Goal: Find contact information: Find contact information

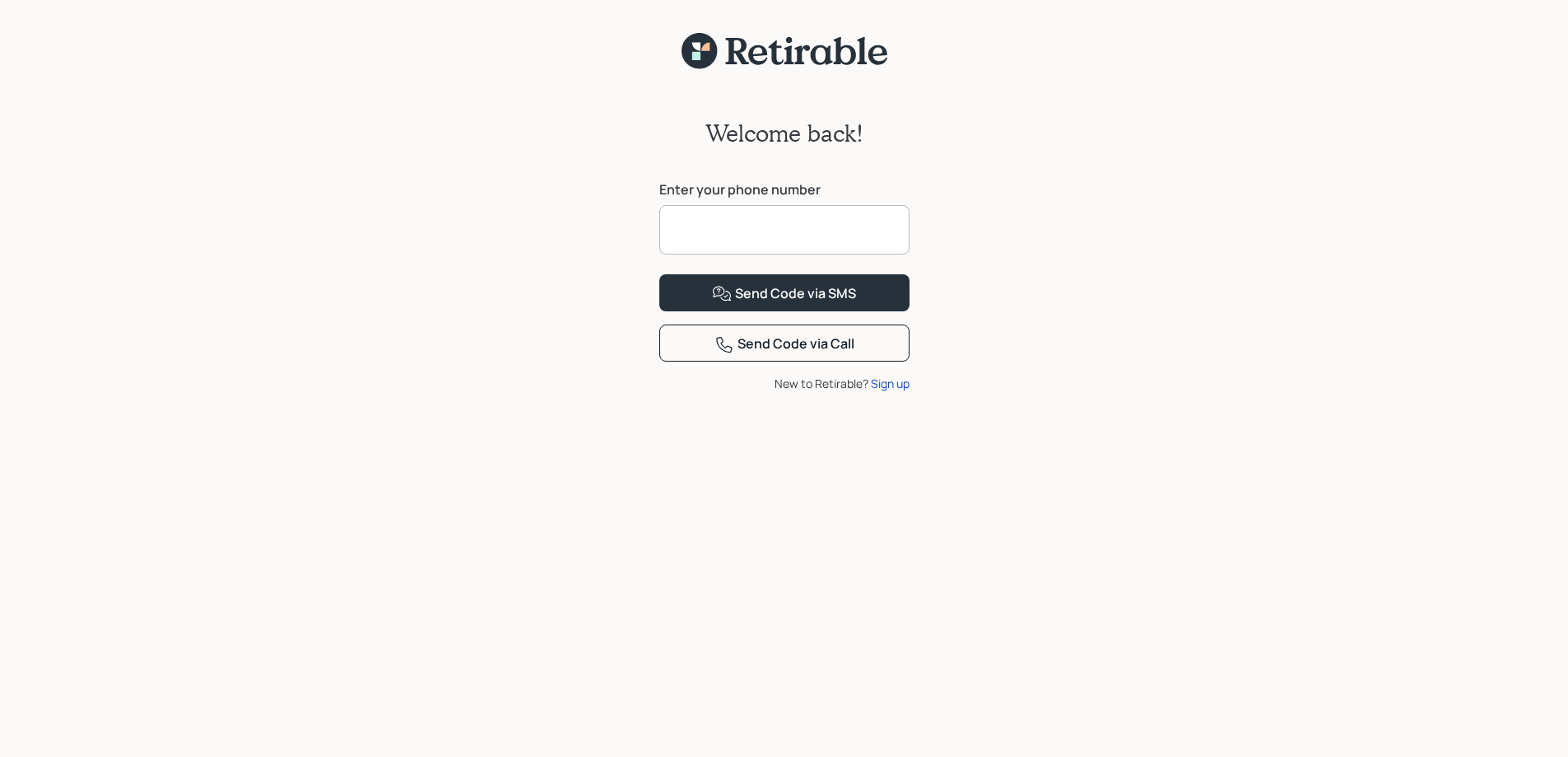
click at [824, 223] on input at bounding box center [784, 229] width 251 height 50
type input "**********"
click at [792, 304] on div "Send Code via SMS" at bounding box center [784, 294] width 144 height 20
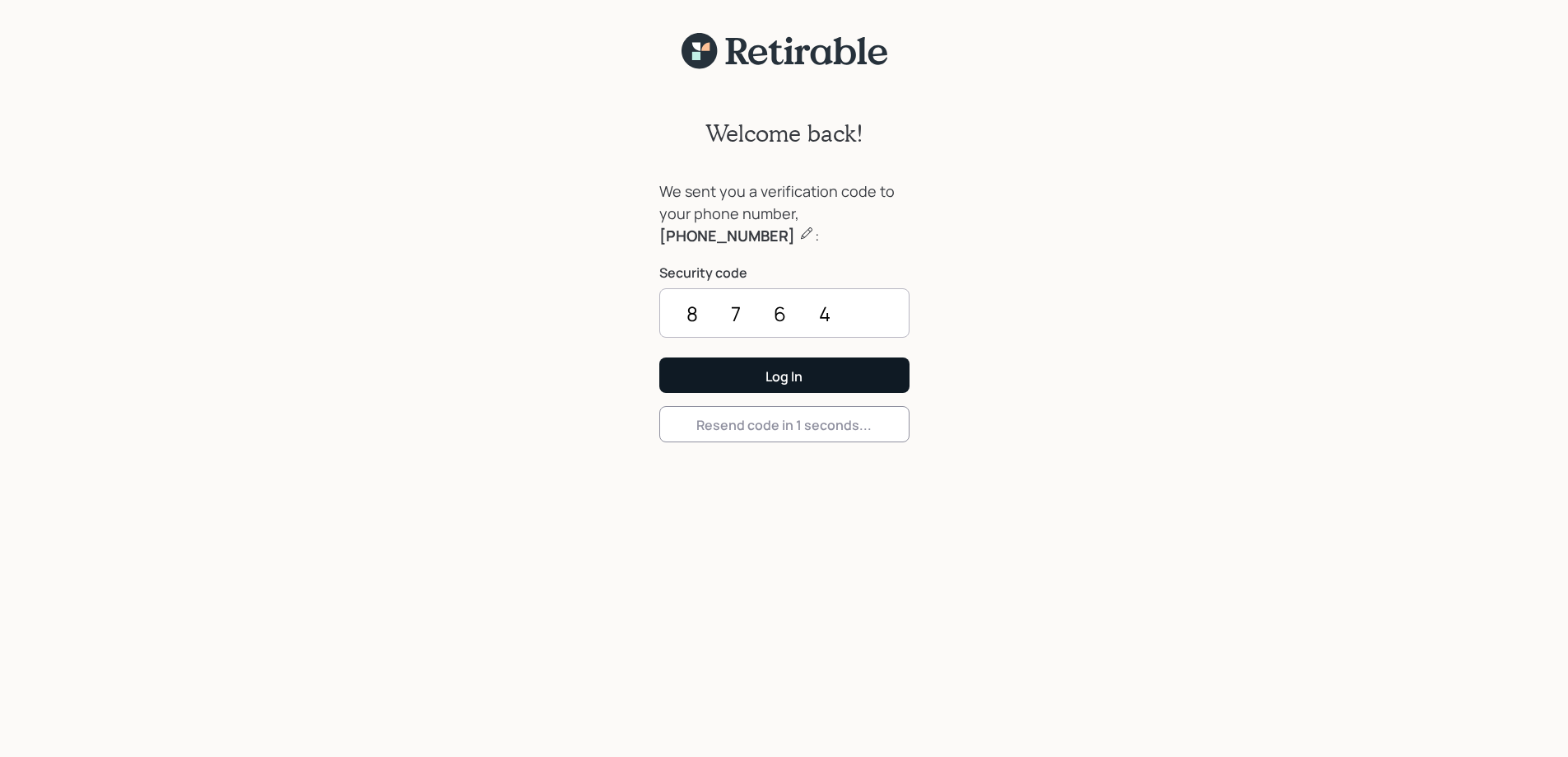
type input "8764"
click at [798, 373] on div "Log In" at bounding box center [784, 377] width 37 height 19
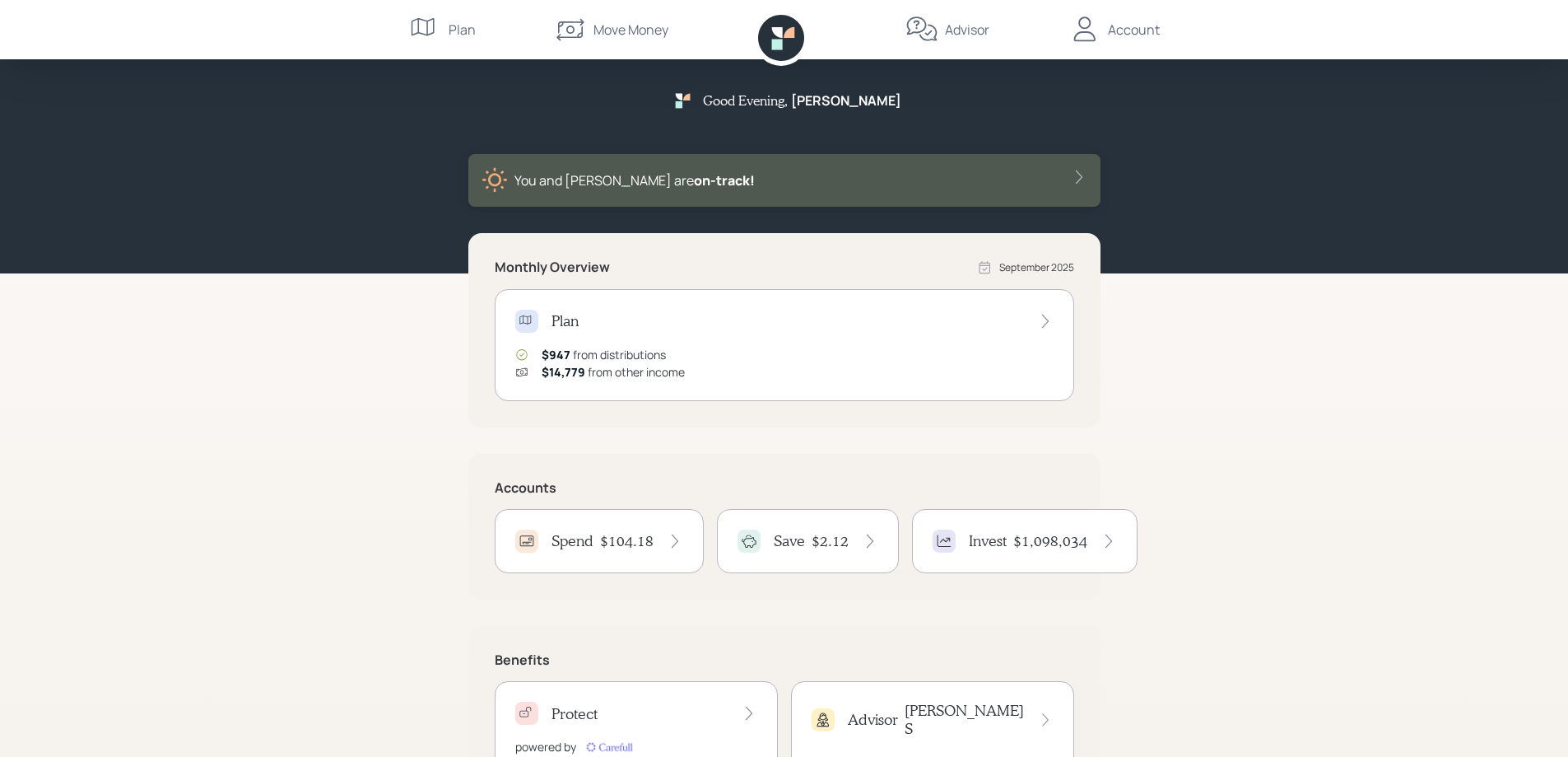
click at [965, 30] on div "Advisor" at bounding box center [967, 29] width 45 height 20
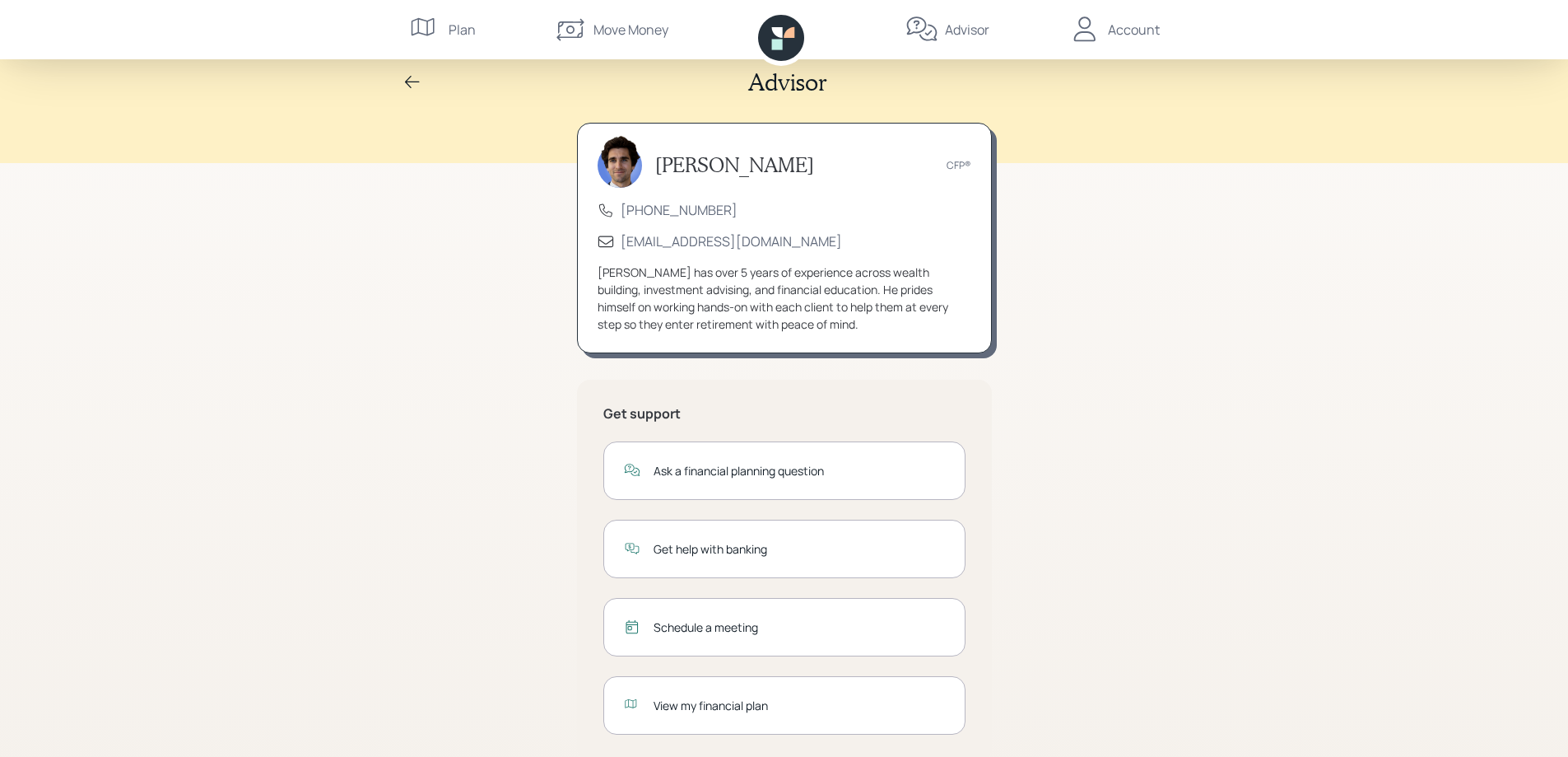
scroll to position [48, 0]
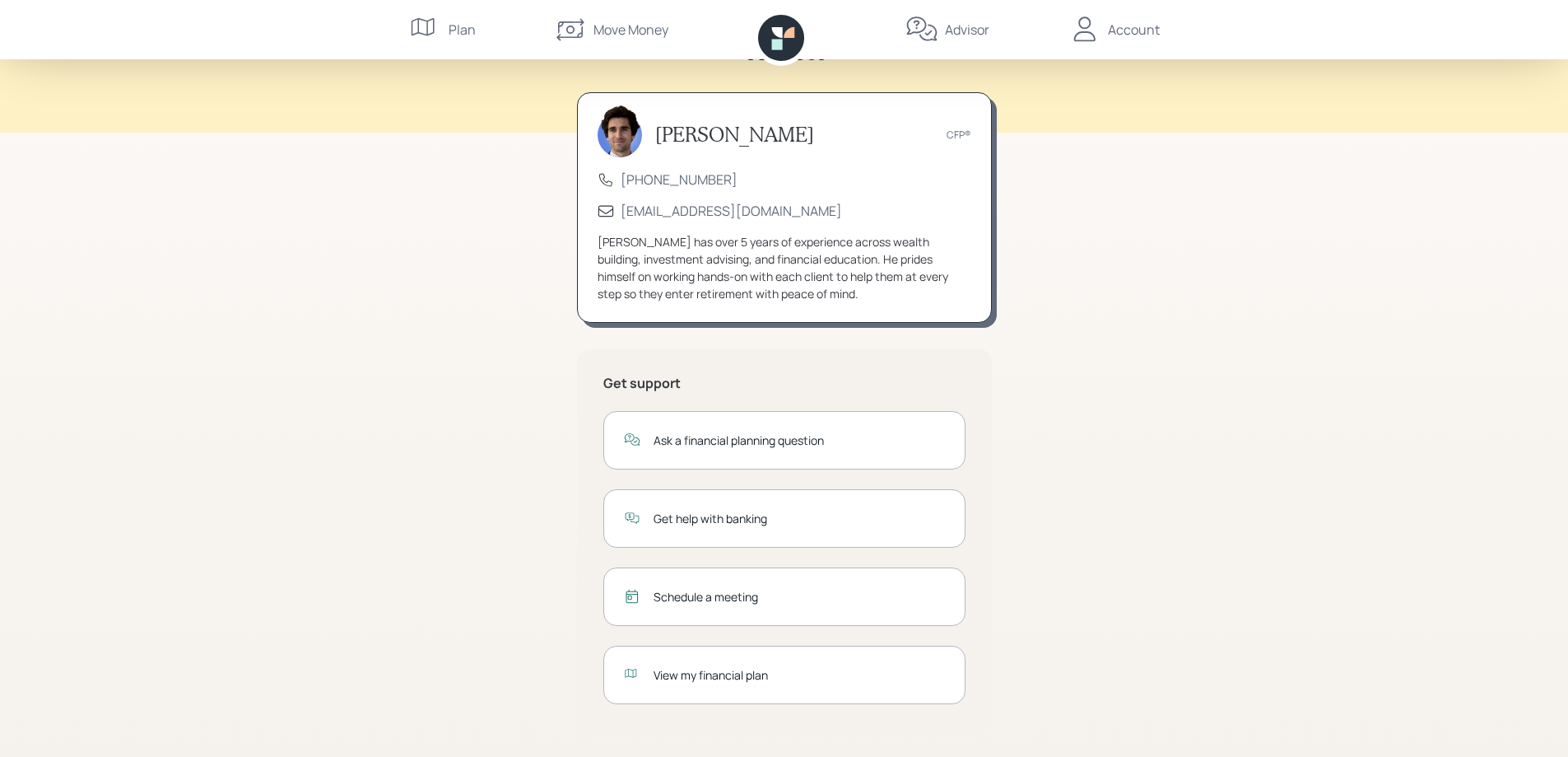
click at [1117, 29] on div "Account" at bounding box center [1133, 29] width 52 height 20
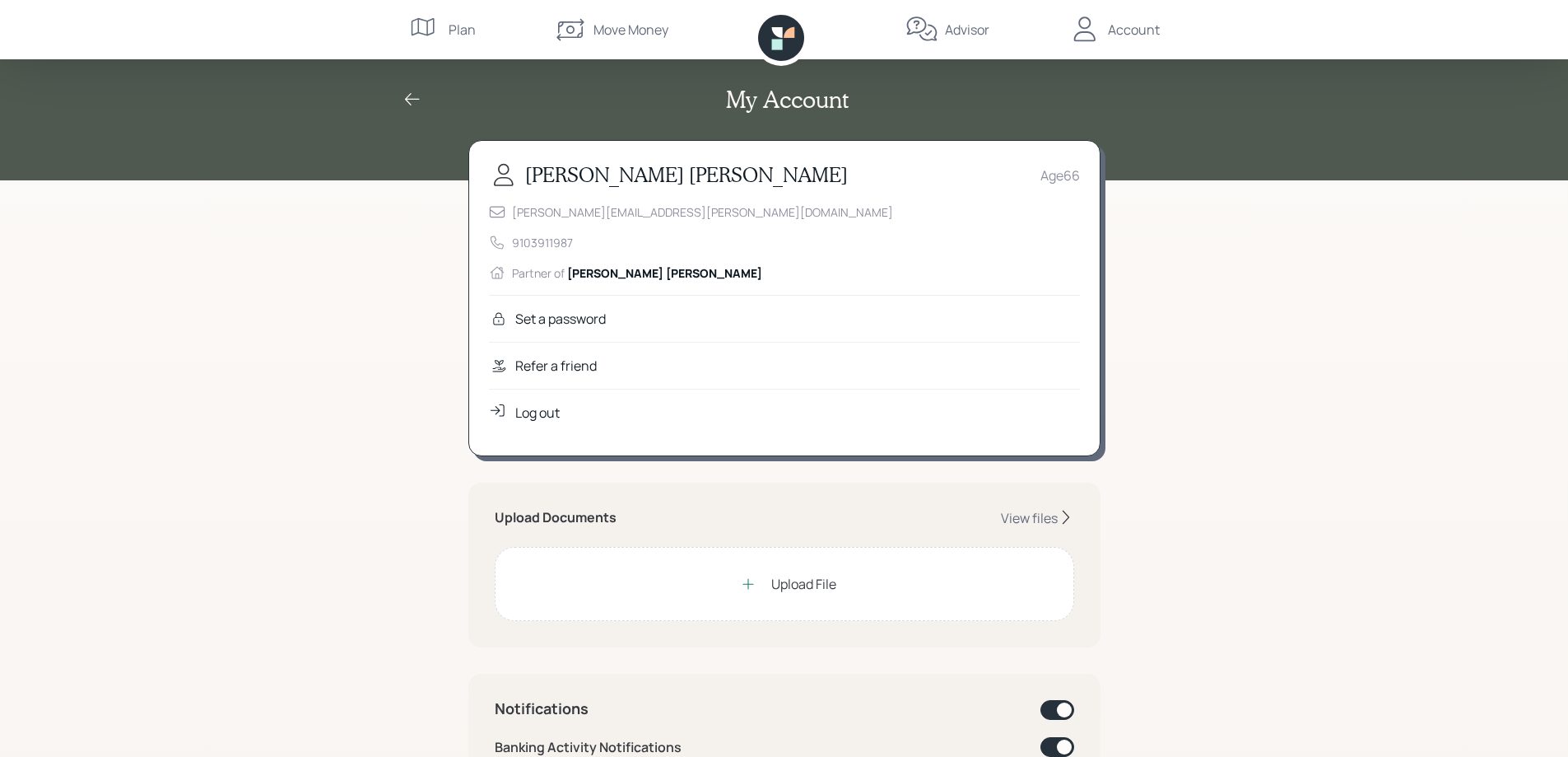
click at [426, 392] on div "My Account [PERSON_NAME] Age [DEMOGRAPHIC_DATA] [PERSON_NAME][EMAIL_ADDRESS][PE…" at bounding box center [784, 756] width 1568 height 1512
click at [825, 585] on div "Upload File" at bounding box center [804, 583] width 65 height 20
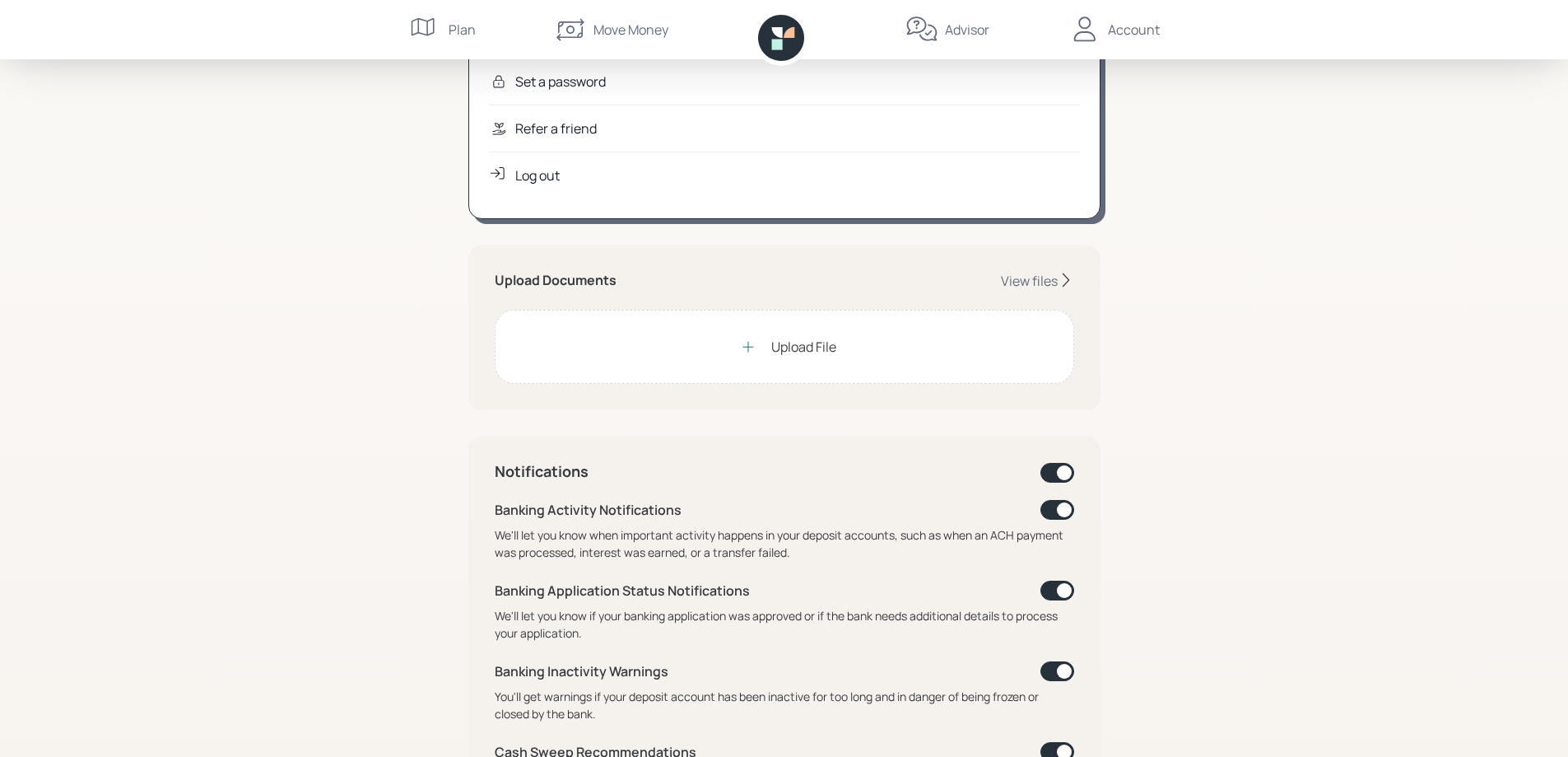
scroll to position [247, 0]
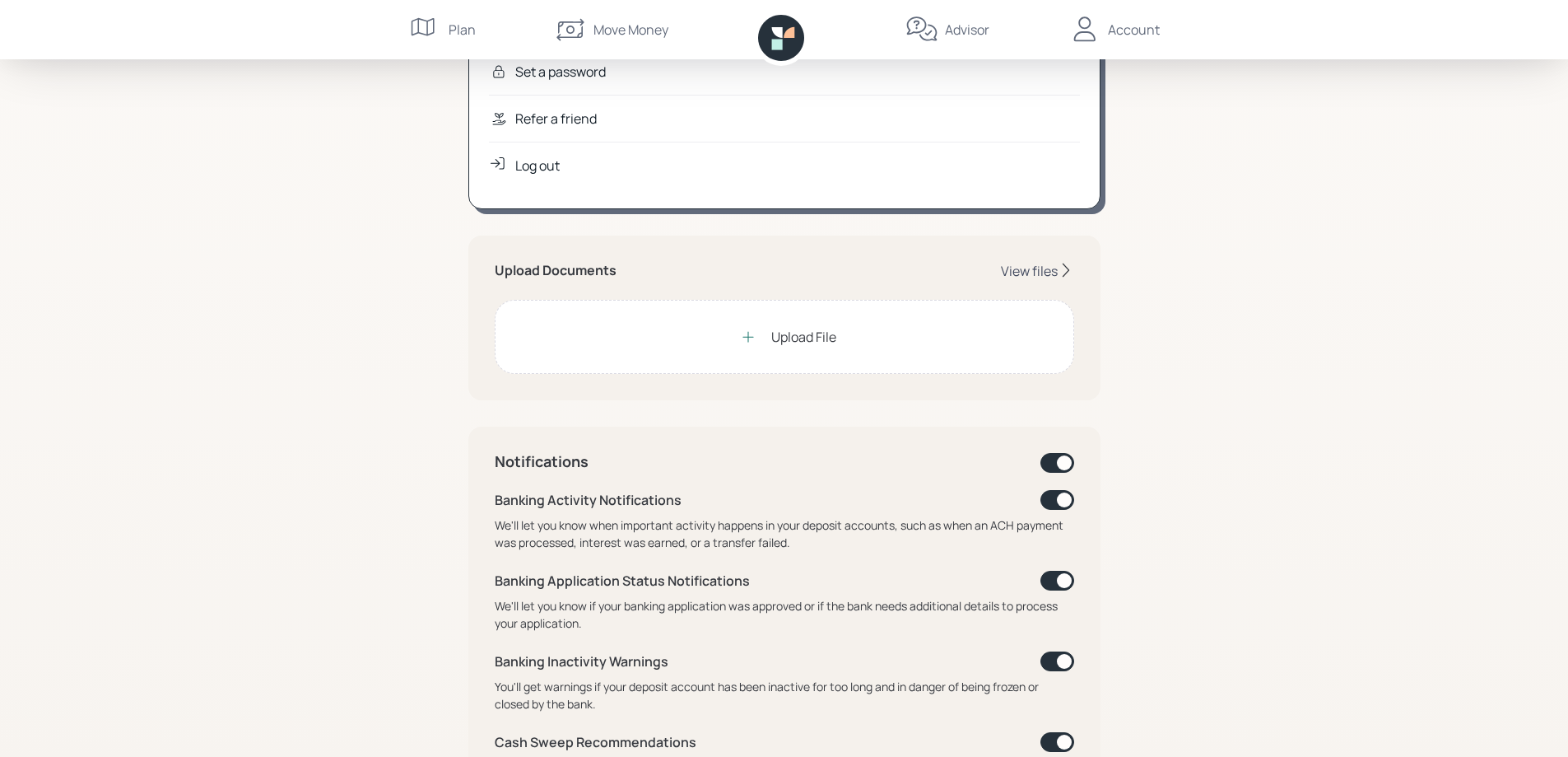
click at [1017, 271] on div "View files" at bounding box center [1030, 270] width 57 height 19
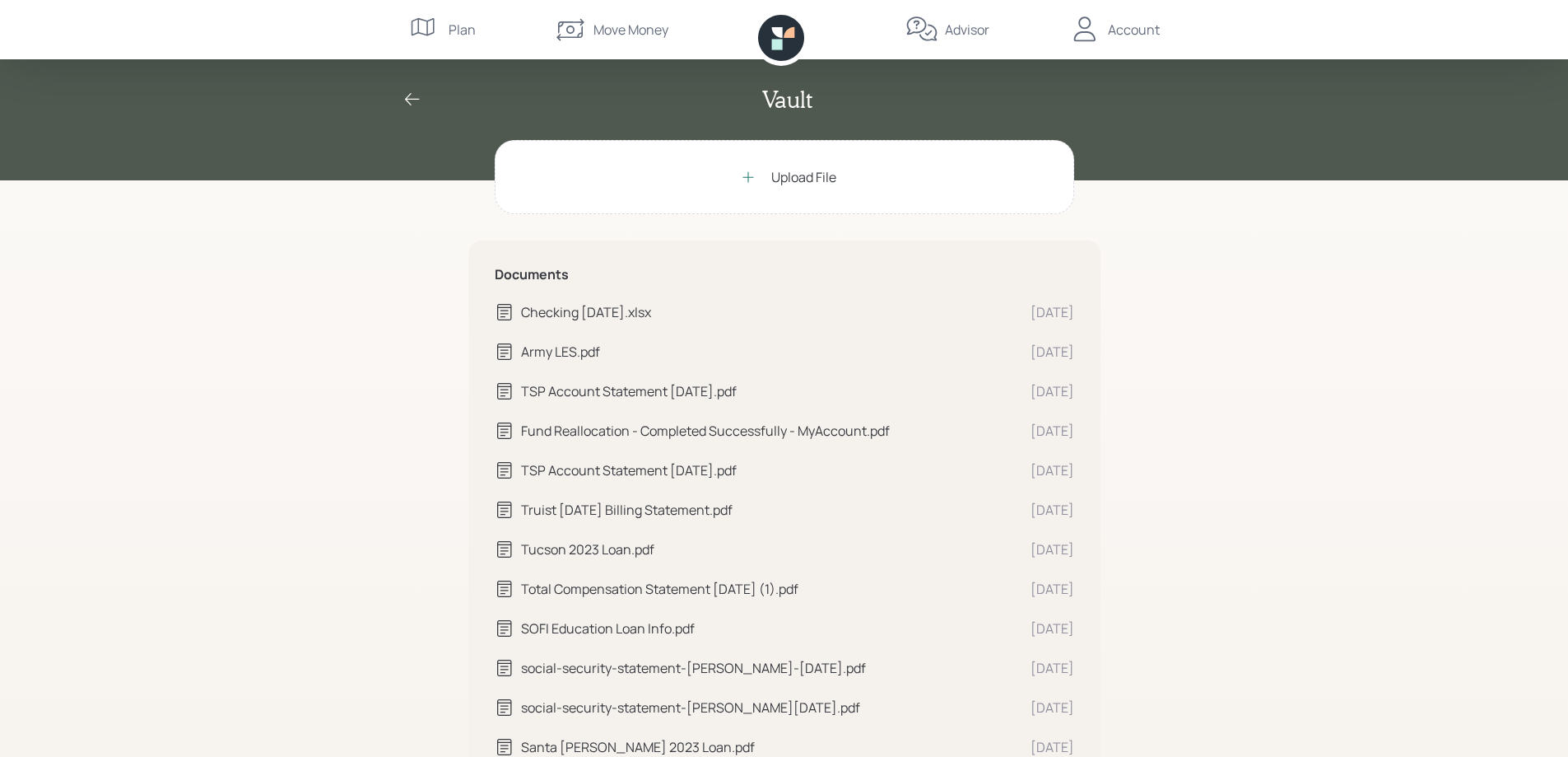
click at [410, 96] on icon at bounding box center [412, 99] width 15 height 13
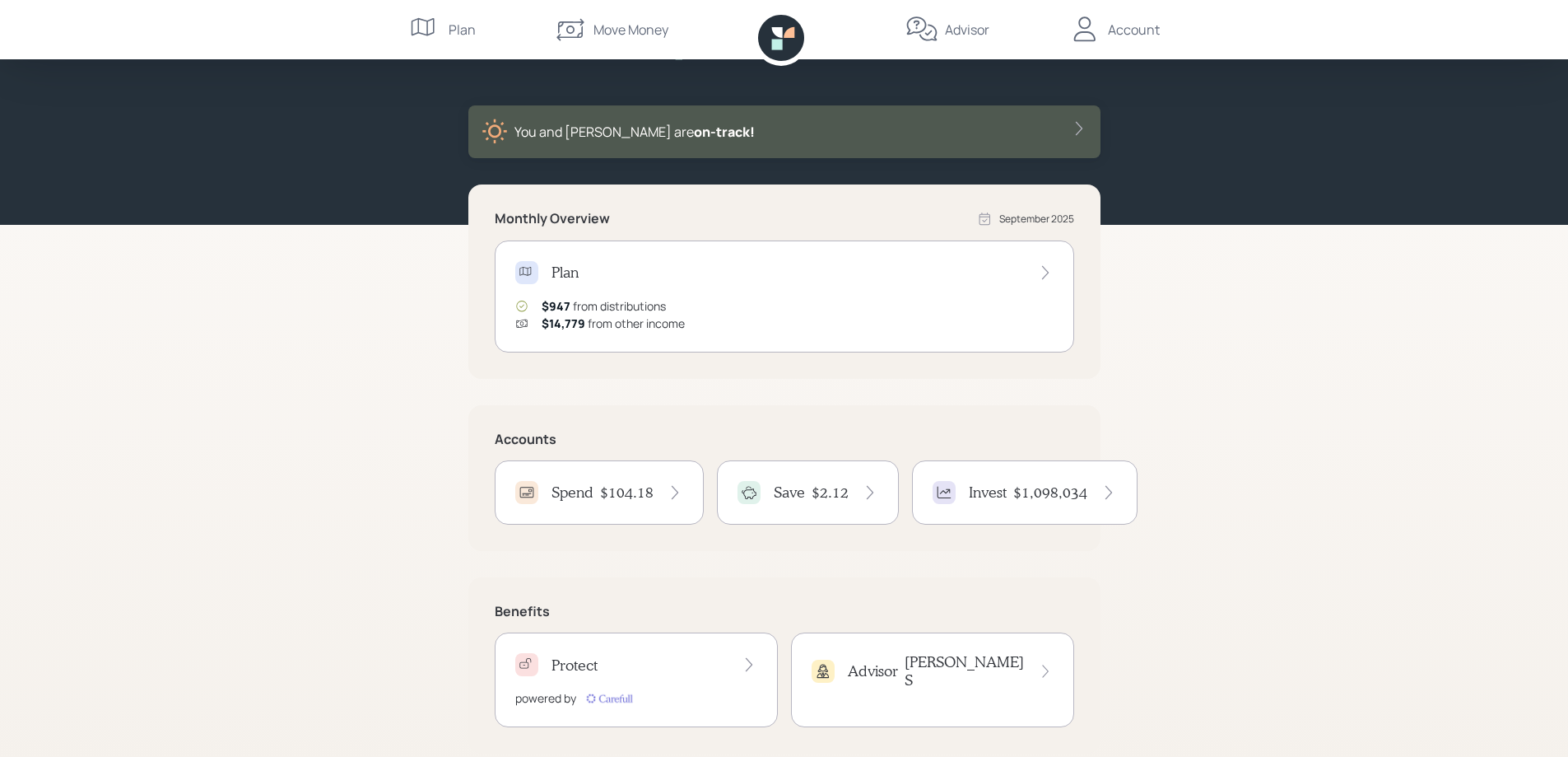
scroll to position [71, 0]
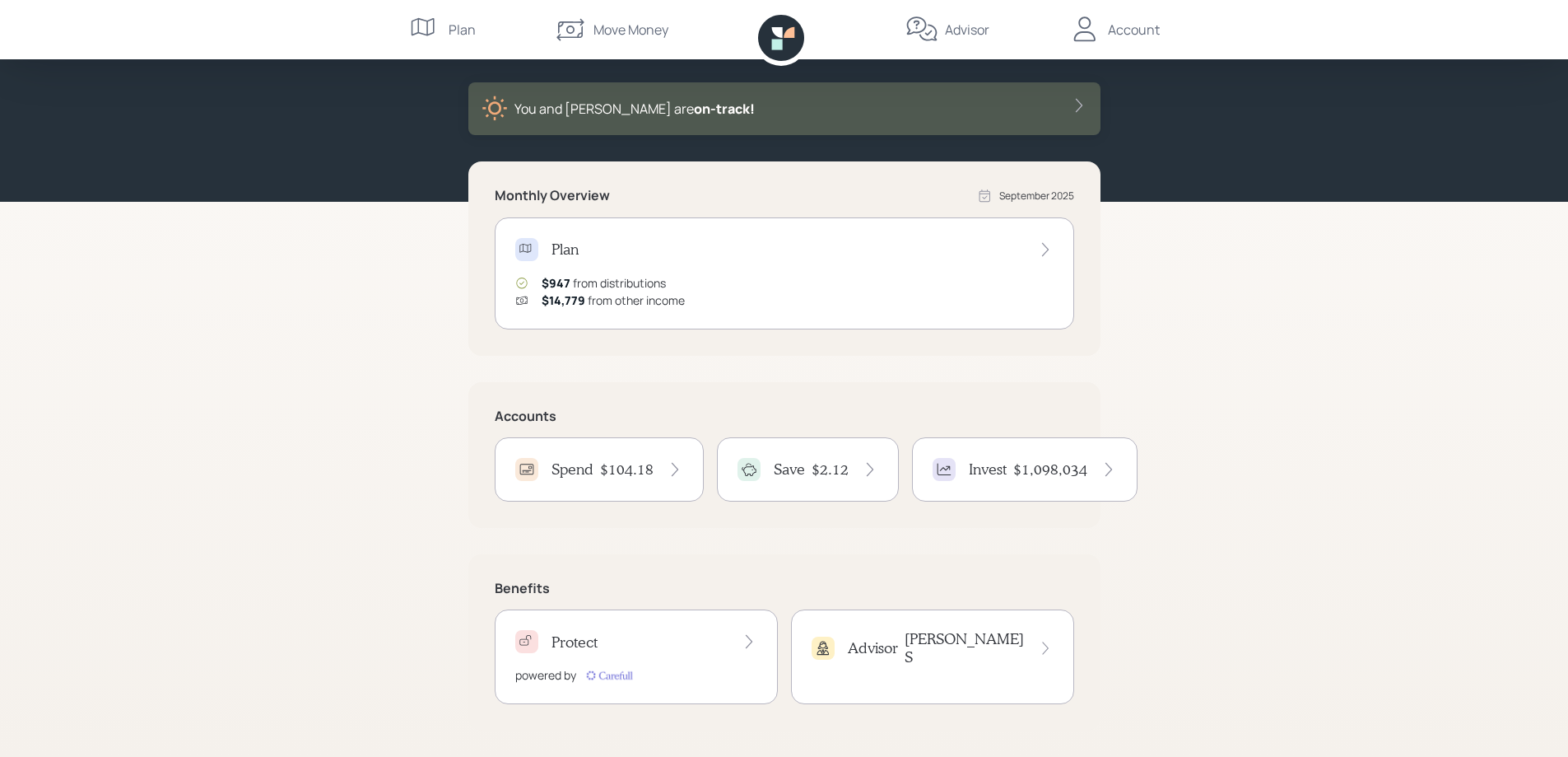
click at [960, 664] on div "Advisor [PERSON_NAME]" at bounding box center [932, 657] width 283 height 95
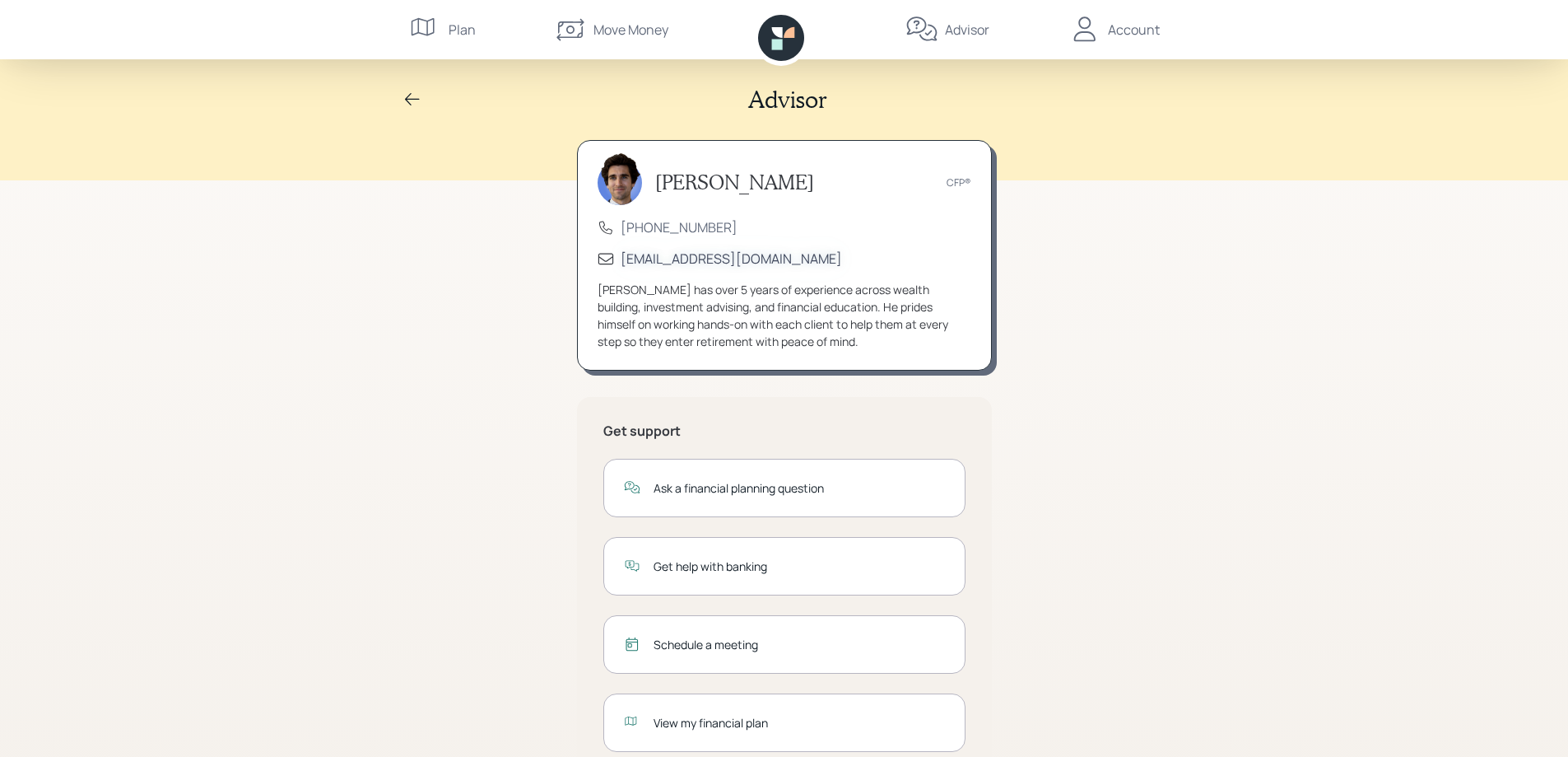
click at [697, 257] on div "[EMAIL_ADDRESS][DOMAIN_NAME]" at bounding box center [731, 259] width 221 height 19
